Goal: Use online tool/utility: Utilize a website feature to perform a specific function

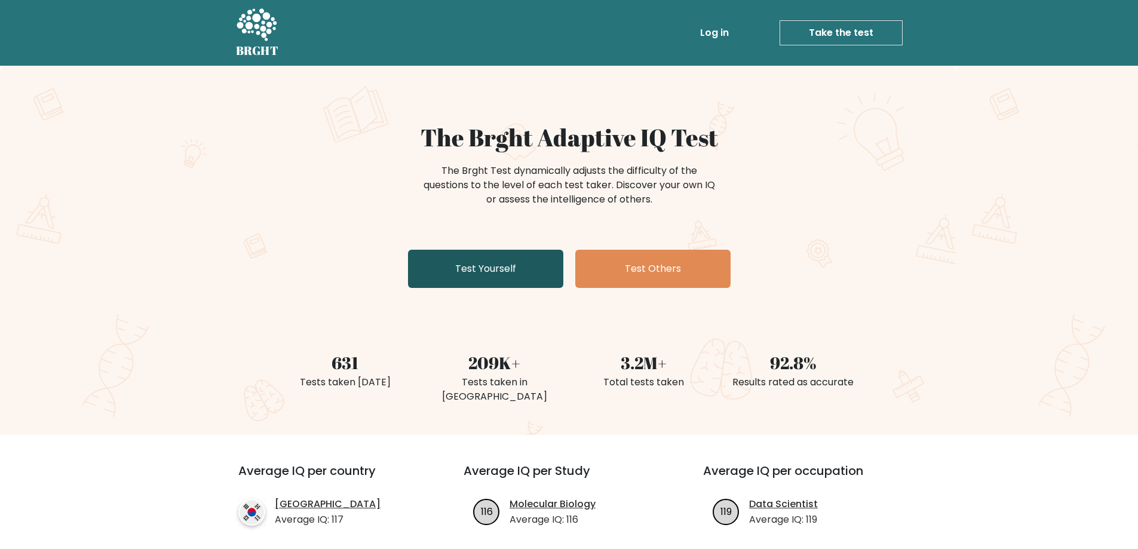
click at [511, 277] on link "Test Yourself" at bounding box center [485, 269] width 155 height 38
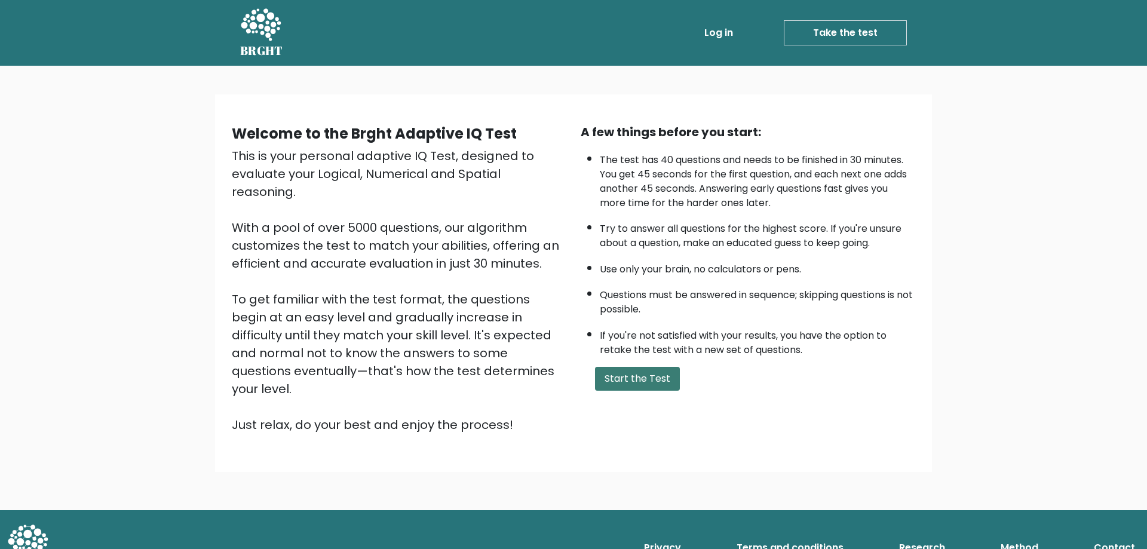
click at [639, 385] on button "Start the Test" at bounding box center [637, 379] width 85 height 24
